Goal: Navigation & Orientation: Go to known website

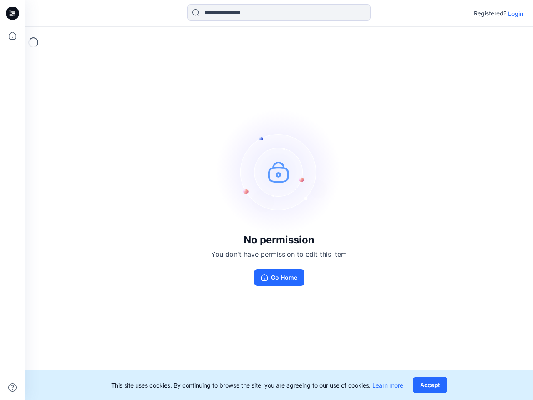
click at [267, 200] on img at bounding box center [279, 171] width 125 height 125
click at [13, 13] on icon at bounding box center [13, 13] width 3 height 0
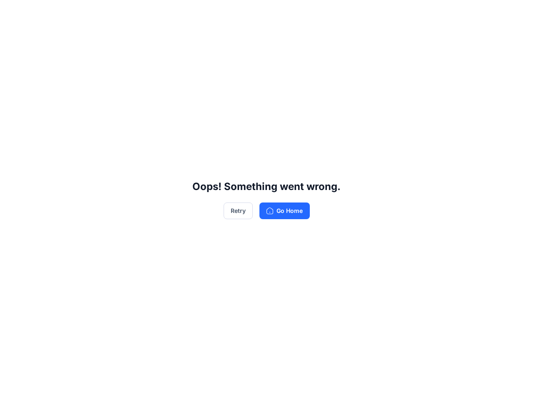
click at [13, 36] on div "Oops! Something went wrong. Retry Go Home" at bounding box center [266, 200] width 533 height 400
click at [13, 388] on div "Oops! Something went wrong. Retry Go Home" at bounding box center [266, 200] width 533 height 400
click at [279, 13] on div "Oops! Something went wrong. Retry Go Home" at bounding box center [266, 200] width 533 height 400
click at [516, 13] on div "Oops! Something went wrong. Retry Go Home" at bounding box center [266, 200] width 533 height 400
click at [432, 385] on div "Oops! Something went wrong. Retry Go Home" at bounding box center [266, 200] width 533 height 400
